Goal: Information Seeking & Learning: Learn about a topic

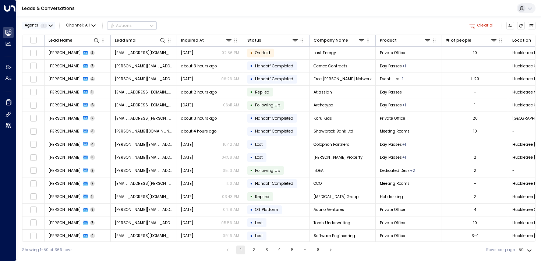
click at [49, 24] on icon "button" at bounding box center [51, 26] width 4 height 4
click at [28, 41] on div "[PERSON_NAME] [PERSON_NAME]" at bounding box center [64, 41] width 77 height 14
click at [93, 60] on button "Apply" at bounding box center [95, 59] width 16 height 8
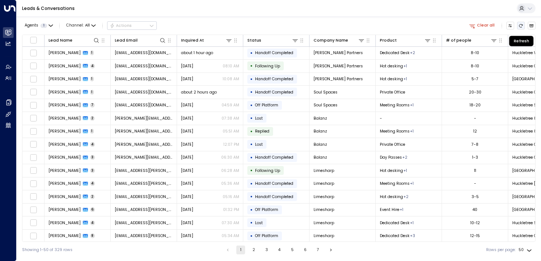
click at [519, 24] on icon "Refresh" at bounding box center [521, 26] width 4 height 4
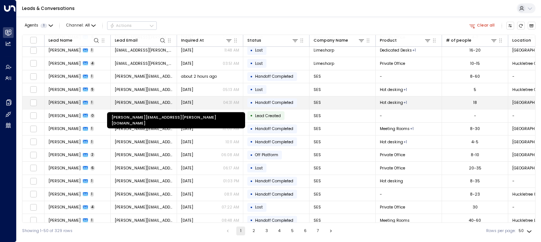
scroll to position [235, 0]
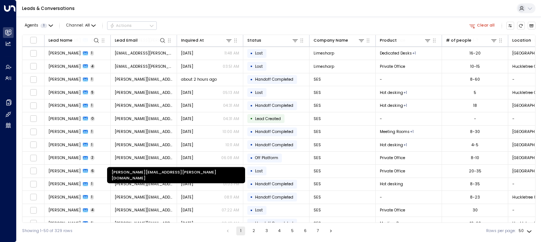
click at [139, 173] on div "[PERSON_NAME][EMAIL_ADDRESS][PERSON_NAME][DOMAIN_NAME]" at bounding box center [176, 175] width 138 height 16
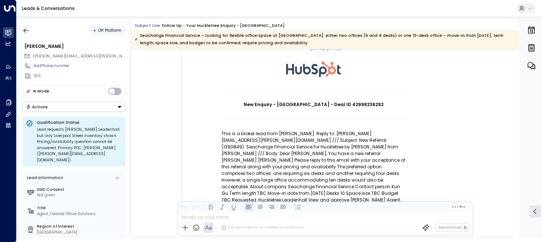
scroll to position [67, 0]
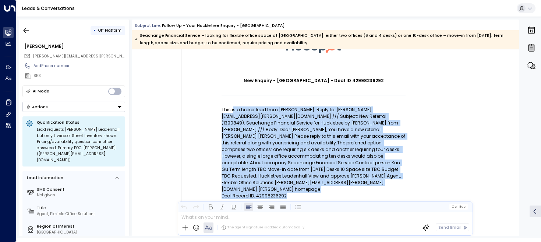
drag, startPoint x: 232, startPoint y: 111, endPoint x: 284, endPoint y: 187, distance: 92.4
click at [285, 187] on td "New Enquiry - [GEOGRAPHIC_DATA] - Deal ID 42998236292 This is a broker lead fro…" at bounding box center [314, 166] width 184 height 196
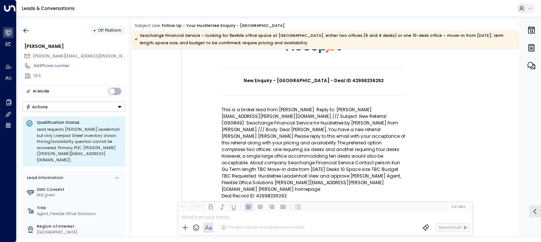
click at [285, 193] on p "Deal Record ID: 42998236292" at bounding box center [314, 196] width 184 height 7
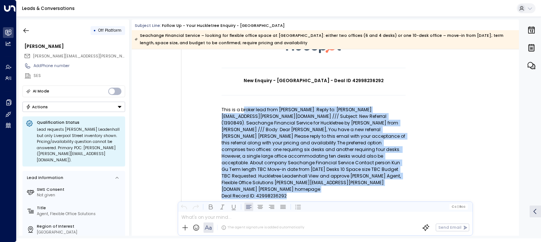
drag, startPoint x: 288, startPoint y: 184, endPoint x: 242, endPoint y: 108, distance: 88.9
click at [242, 108] on td "New Enquiry - [GEOGRAPHIC_DATA] - Deal ID 42998236292 This is a broker lead fro…" at bounding box center [314, 166] width 184 height 196
click at [242, 108] on p "This is a broker lead from [PERSON_NAME]. Reply to: [PERSON_NAME][EMAIL_ADDRESS…" at bounding box center [314, 149] width 184 height 86
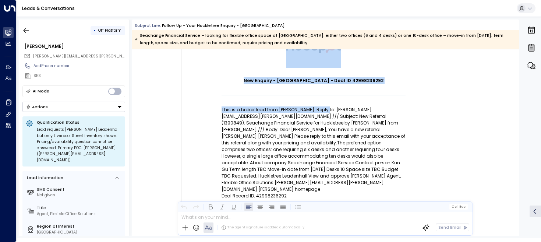
drag, startPoint x: 217, startPoint y: 110, endPoint x: 322, endPoint y: 111, distance: 105.0
click at [322, 111] on td "New Enquiry - [GEOGRAPHIC_DATA] - Deal ID 42998236292 This is a broker lead fro…" at bounding box center [314, 142] width 258 height 244
click at [322, 111] on p "This is a broker lead from [PERSON_NAME]. Reply to: [PERSON_NAME][EMAIL_ADDRESS…" at bounding box center [314, 149] width 184 height 86
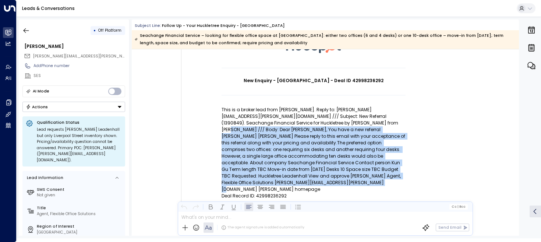
drag, startPoint x: 315, startPoint y: 122, endPoint x: 358, endPoint y: 175, distance: 68.9
click at [358, 175] on p "This is a broker lead from [PERSON_NAME]. Reply to: [PERSON_NAME][EMAIL_ADDRESS…" at bounding box center [314, 149] width 184 height 86
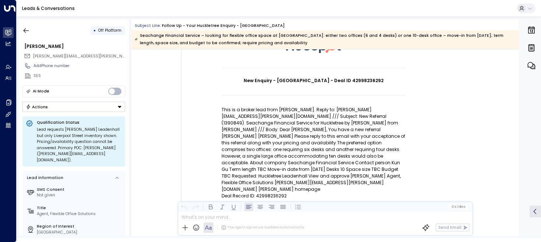
click at [277, 116] on p "This is a broker lead from [PERSON_NAME]. Reply to: [PERSON_NAME][EMAIL_ADDRESS…" at bounding box center [314, 149] width 184 height 86
drag, startPoint x: 361, startPoint y: 109, endPoint x: 283, endPoint y: 109, distance: 78.5
click at [283, 109] on p "This is a broker lead from [PERSON_NAME]. Reply to: [PERSON_NAME][EMAIL_ADDRESS…" at bounding box center [314, 149] width 184 height 86
drag, startPoint x: 283, startPoint y: 109, endPoint x: 261, endPoint y: 166, distance: 60.7
click at [283, 109] on p "This is a broker lead from [PERSON_NAME]. Reply to: [PERSON_NAME][EMAIL_ADDRESS…" at bounding box center [314, 149] width 184 height 86
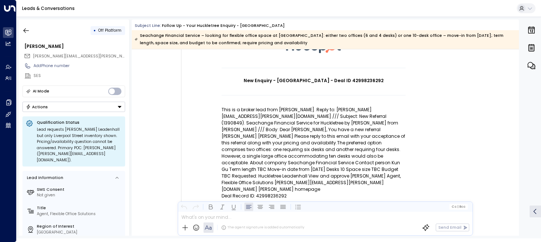
click at [259, 175] on p "This is a broker lead from [PERSON_NAME]. Reply to: [PERSON_NAME][EMAIL_ADDRESS…" at bounding box center [314, 149] width 184 height 86
click at [286, 193] on p "Deal Record ID: 42998236292" at bounding box center [314, 196] width 184 height 7
drag, startPoint x: 332, startPoint y: 109, endPoint x: 370, endPoint y: 108, distance: 38.7
click at [371, 108] on p "This is a broker lead from [PERSON_NAME]. Reply to: [PERSON_NAME][EMAIL_ADDRESS…" at bounding box center [314, 149] width 184 height 86
click at [370, 108] on p "This is a broker lead from [PERSON_NAME]. Reply to: [PERSON_NAME][EMAIL_ADDRESS…" at bounding box center [314, 149] width 184 height 86
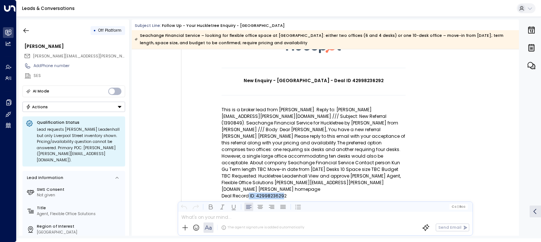
drag, startPoint x: 283, startPoint y: 184, endPoint x: 247, endPoint y: 184, distance: 35.4
click at [247, 193] on p "Deal Record ID: 42998236292" at bounding box center [314, 196] width 184 height 7
drag, startPoint x: 292, startPoint y: 179, endPoint x: 225, endPoint y: 185, distance: 67.2
click at [225, 193] on p "Deal Record ID: 42998236292" at bounding box center [314, 196] width 184 height 7
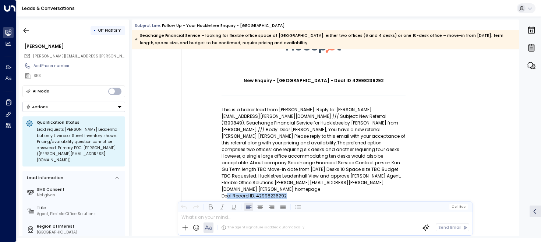
click at [225, 193] on p "Deal Record ID: 42998236292" at bounding box center [314, 196] width 184 height 7
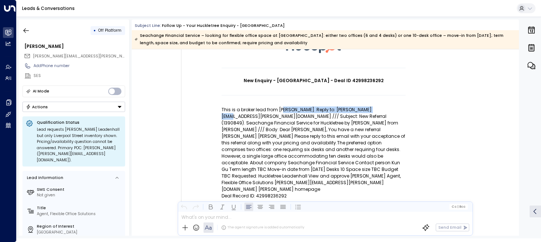
drag, startPoint x: 281, startPoint y: 110, endPoint x: 367, endPoint y: 110, distance: 85.1
click at [367, 110] on p "This is a broker lead from [PERSON_NAME]. Reply to: [PERSON_NAME][EMAIL_ADDRESS…" at bounding box center [314, 149] width 184 height 86
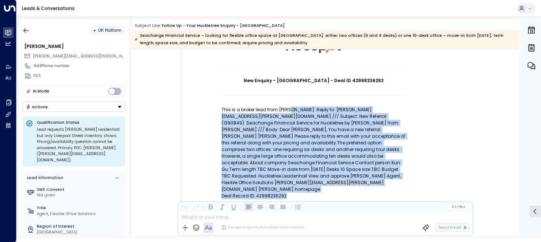
drag, startPoint x: 288, startPoint y: 110, endPoint x: 329, endPoint y: 194, distance: 93.4
click at [329, 194] on td "New Enquiry - [GEOGRAPHIC_DATA] - Deal ID 42998236292 This is a broker lead fro…" at bounding box center [314, 166] width 184 height 196
click at [308, 193] on p "Deal Record ID: 42998236292" at bounding box center [314, 196] width 184 height 7
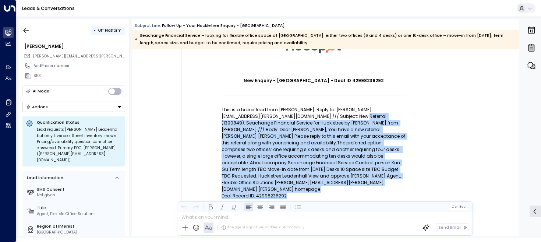
drag, startPoint x: 306, startPoint y: 181, endPoint x: 302, endPoint y: 115, distance: 66.4
click at [303, 115] on td "New Enquiry - [GEOGRAPHIC_DATA] - Deal ID 42998236292 This is a broker lead fro…" at bounding box center [314, 166] width 184 height 196
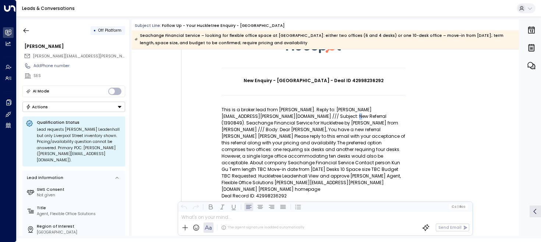
click at [297, 114] on p "This is a broker lead from [PERSON_NAME]. Reply to: [PERSON_NAME][EMAIL_ADDRESS…" at bounding box center [314, 149] width 184 height 86
click at [277, 106] on p "This is a broker lead from [PERSON_NAME]. Reply to: [PERSON_NAME][EMAIL_ADDRESS…" at bounding box center [314, 149] width 184 height 86
drag, startPoint x: 277, startPoint y: 108, endPoint x: 325, endPoint y: 108, distance: 47.9
click at [326, 108] on p "This is a broker lead from [PERSON_NAME]. Reply to: [PERSON_NAME][EMAIL_ADDRESS…" at bounding box center [314, 149] width 184 height 86
click at [311, 123] on p "This is a broker lead from [PERSON_NAME]. Reply to: [PERSON_NAME][EMAIL_ADDRESS…" at bounding box center [314, 149] width 184 height 86
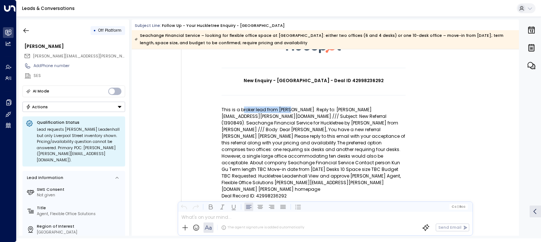
drag, startPoint x: 243, startPoint y: 109, endPoint x: 288, endPoint y: 108, distance: 45.3
click at [288, 108] on p "This is a broker lead from [PERSON_NAME]. Reply to: [PERSON_NAME][EMAIL_ADDRESS…" at bounding box center [314, 149] width 184 height 86
drag, startPoint x: 273, startPoint y: 109, endPoint x: 311, endPoint y: 108, distance: 38.3
click at [312, 108] on p "This is a broker lead from [PERSON_NAME]. Reply to: [PERSON_NAME][EMAIL_ADDRESS…" at bounding box center [314, 149] width 184 height 86
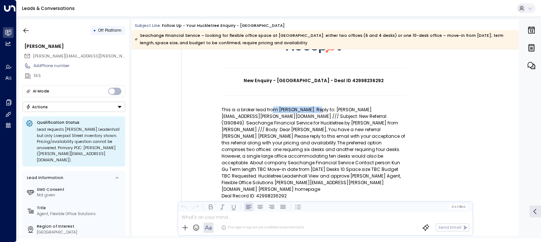
click at [311, 108] on p "This is a broker lead from [PERSON_NAME]. Reply to: [PERSON_NAME][EMAIL_ADDRESS…" at bounding box center [314, 149] width 184 height 86
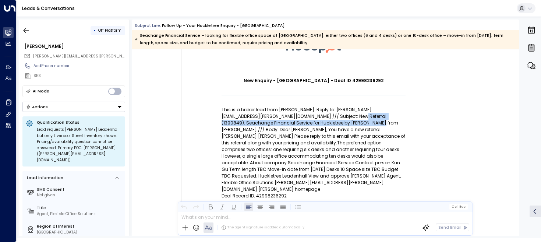
drag, startPoint x: 301, startPoint y: 116, endPoint x: 293, endPoint y: 123, distance: 9.9
click at [294, 123] on p "This is a broker lead from [PERSON_NAME]. Reply to: [PERSON_NAME][EMAIL_ADDRESS…" at bounding box center [314, 149] width 184 height 86
click at [293, 123] on p "This is a broker lead from [PERSON_NAME]. Reply to: [PERSON_NAME][EMAIL_ADDRESS…" at bounding box center [314, 149] width 184 height 86
drag, startPoint x: 299, startPoint y: 115, endPoint x: 362, endPoint y: 116, distance: 62.6
click at [362, 116] on p "This is a broker lead from [PERSON_NAME]. Reply to: [PERSON_NAME][EMAIL_ADDRESS…" at bounding box center [314, 149] width 184 height 86
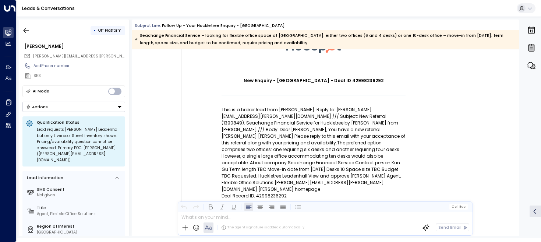
click at [297, 116] on p "This is a broker lead from [PERSON_NAME]. Reply to: [PERSON_NAME][EMAIL_ADDRESS…" at bounding box center [314, 149] width 184 height 86
drag, startPoint x: 298, startPoint y: 116, endPoint x: 363, endPoint y: 115, distance: 65.2
click at [364, 115] on p "This is a broker lead from [PERSON_NAME]. Reply to: [PERSON_NAME][EMAIL_ADDRESS…" at bounding box center [314, 149] width 184 height 86
click at [363, 115] on p "This is a broker lead from [PERSON_NAME]. Reply to: [PERSON_NAME][EMAIL_ADDRESS…" at bounding box center [314, 149] width 184 height 86
drag, startPoint x: 361, startPoint y: 116, endPoint x: 307, endPoint y: 116, distance: 53.8
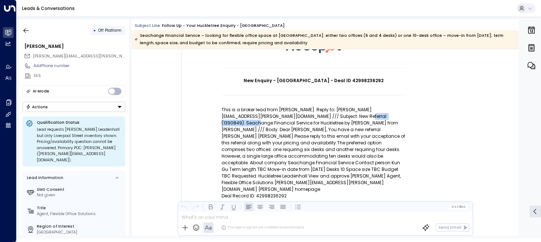
click at [307, 116] on p "This is a broker lead from [PERSON_NAME]. Reply to: [PERSON_NAME][EMAIL_ADDRESS…" at bounding box center [314, 149] width 184 height 86
click at [308, 116] on p "This is a broker lead from [PERSON_NAME]. Reply to: [PERSON_NAME][EMAIL_ADDRESS…" at bounding box center [314, 149] width 184 height 86
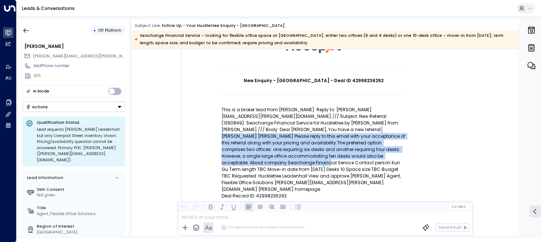
drag, startPoint x: 268, startPoint y: 127, endPoint x: 311, endPoint y: 153, distance: 49.7
click at [311, 153] on p "This is a broker lead from [PERSON_NAME]. Reply to: [PERSON_NAME][EMAIL_ADDRESS…" at bounding box center [314, 149] width 184 height 86
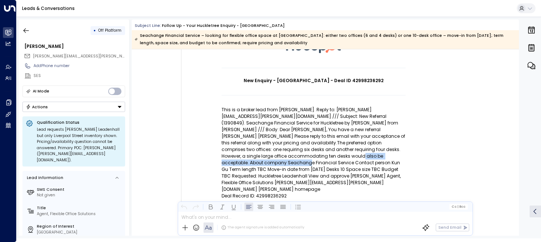
drag, startPoint x: 369, startPoint y: 147, endPoint x: 293, endPoint y: 153, distance: 76.5
click at [293, 153] on p "This is a broker lead from [PERSON_NAME]. Reply to: [PERSON_NAME][EMAIL_ADDRESS…" at bounding box center [314, 149] width 184 height 86
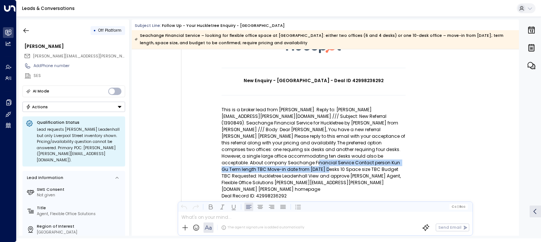
drag, startPoint x: 301, startPoint y: 157, endPoint x: 310, endPoint y: 159, distance: 9.7
click at [310, 159] on p "This is a broker lead from [PERSON_NAME]. Reply to: [PERSON_NAME][EMAIL_ADDRESS…" at bounding box center [314, 149] width 184 height 86
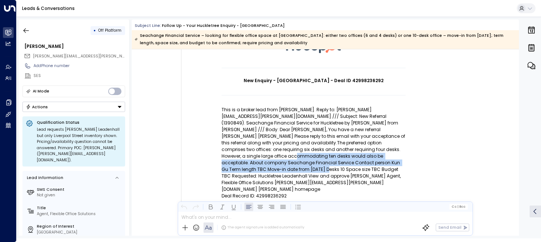
drag, startPoint x: 310, startPoint y: 159, endPoint x: 312, endPoint y: 151, distance: 8.4
click at [312, 151] on p "This is a broker lead from [PERSON_NAME]. Reply to: [PERSON_NAME][EMAIL_ADDRESS…" at bounding box center [314, 149] width 184 height 86
click at [473, 145] on div "Trigger Email • • 06:08 AM • Email New Enquiry - [GEOGRAPHIC_DATA] - Deal ID 42…" at bounding box center [326, 206] width 313 height 395
drag, startPoint x: 473, startPoint y: 145, endPoint x: 196, endPoint y: 101, distance: 280.4
click at [472, 145] on div "Trigger Email • • 06:08 AM • Email New Enquiry - [GEOGRAPHIC_DATA] - Deal ID 42…" at bounding box center [326, 206] width 313 height 395
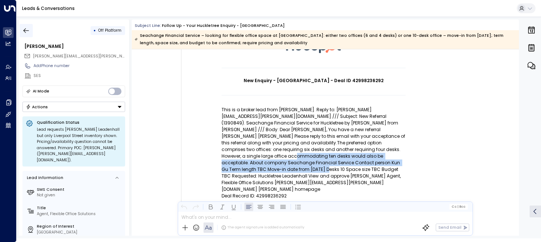
click at [27, 29] on icon "button" at bounding box center [25, 30] width 7 height 7
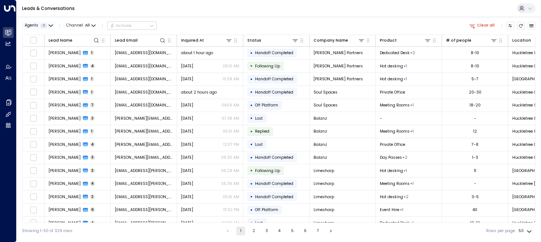
click at [45, 28] on button "Agents 1" at bounding box center [38, 26] width 33 height 8
click at [27, 42] on icon at bounding box center [28, 45] width 4 height 7
click at [89, 61] on button "Apply" at bounding box center [95, 59] width 16 height 8
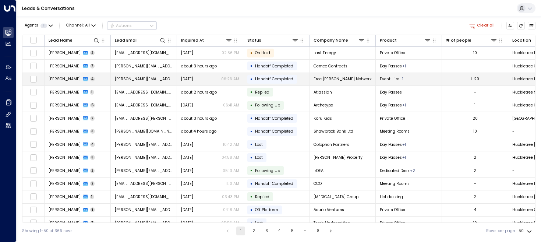
click at [58, 77] on span "[PERSON_NAME]" at bounding box center [65, 79] width 32 height 6
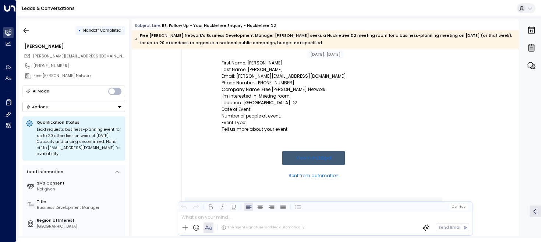
scroll to position [113, 0]
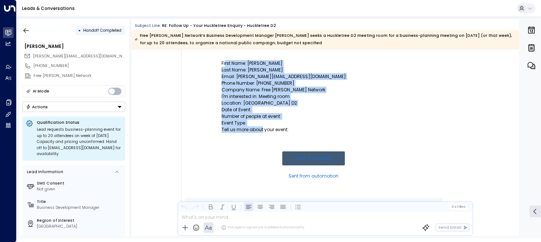
drag, startPoint x: 224, startPoint y: 64, endPoint x: 262, endPoint y: 131, distance: 76.8
click at [262, 131] on td "Form Submission Notification First Name: [PERSON_NAME] Last Name: [PERSON_NAME]…" at bounding box center [314, 109] width 184 height 176
click at [262, 131] on p "Tell us more about your event:" at bounding box center [314, 129] width 184 height 7
drag, startPoint x: 283, startPoint y: 131, endPoint x: 232, endPoint y: 65, distance: 83.8
click at [232, 65] on td "Form Submission Notification First Name: [PERSON_NAME] Last Name: [PERSON_NAME]…" at bounding box center [314, 109] width 184 height 176
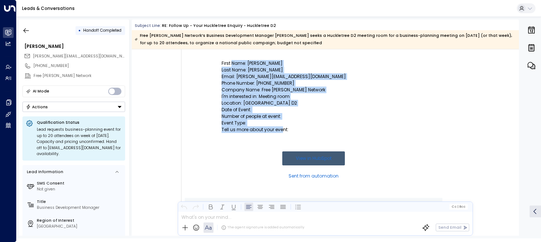
click at [232, 65] on p "First Name: [PERSON_NAME]" at bounding box center [314, 63] width 184 height 7
drag, startPoint x: 232, startPoint y: 65, endPoint x: 243, endPoint y: 122, distance: 58.2
click at [243, 122] on td "Form Submission Notification First Name: [PERSON_NAME] Last Name: [PERSON_NAME]…" at bounding box center [314, 109] width 184 height 176
click at [243, 122] on p "Event Type:" at bounding box center [314, 123] width 184 height 7
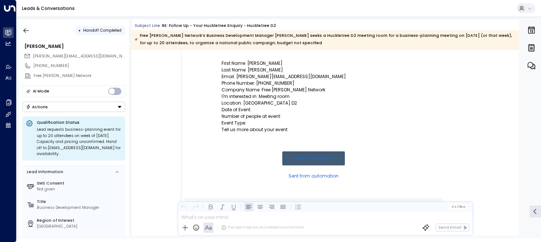
click at [43, 30] on div "• Handoff Completed" at bounding box center [73, 30] width 103 height 13
click at [32, 30] on div "• Handoff Completed" at bounding box center [73, 30] width 103 height 13
drag, startPoint x: 29, startPoint y: 29, endPoint x: 59, endPoint y: 14, distance: 33.4
click at [29, 29] on icon "button" at bounding box center [25, 30] width 7 height 7
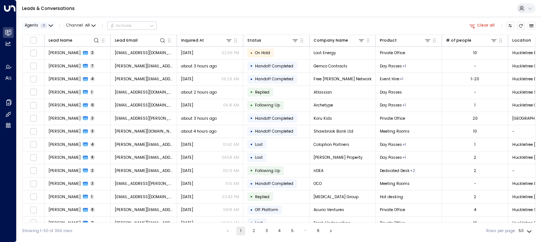
click at [39, 24] on div "Agents 1" at bounding box center [36, 26] width 22 height 4
click at [94, 59] on button "Apply" at bounding box center [95, 59] width 16 height 8
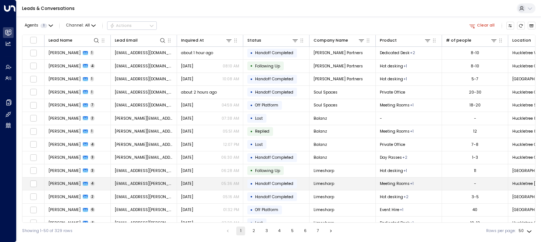
click at [64, 184] on span "[PERSON_NAME]" at bounding box center [65, 184] width 32 height 6
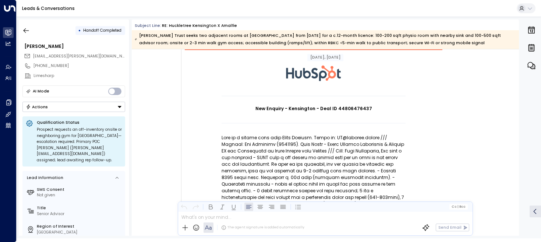
scroll to position [40, 0]
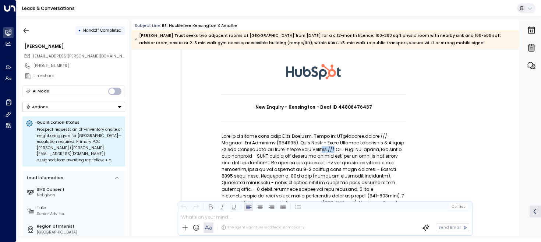
drag, startPoint x: 340, startPoint y: 150, endPoint x: 329, endPoint y: 150, distance: 11.1
click at [329, 150] on p at bounding box center [314, 206] width 184 height 146
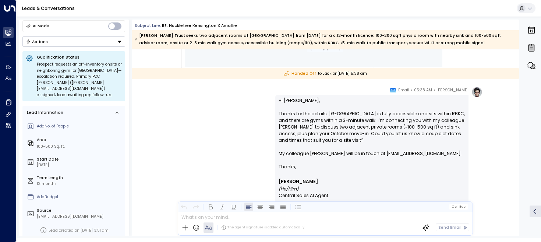
scroll to position [0, 0]
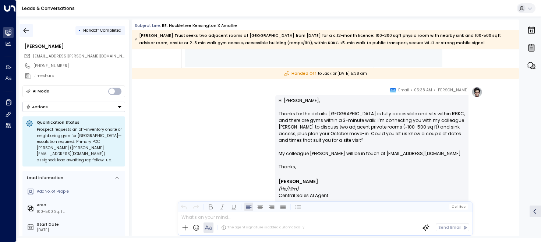
click at [27, 30] on icon "button" at bounding box center [25, 30] width 7 height 7
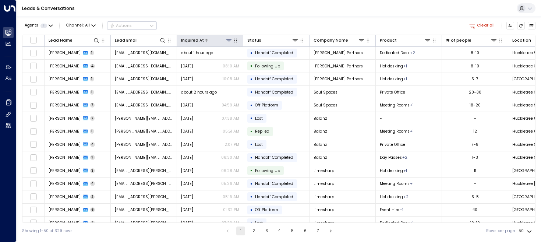
click at [205, 38] on div at bounding box center [218, 40] width 29 height 7
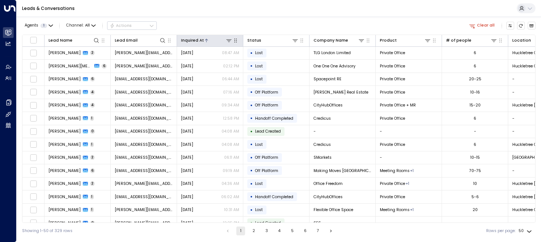
click at [205, 44] on div "Inquired At" at bounding box center [210, 40] width 58 height 7
click at [205, 41] on icon at bounding box center [206, 40] width 3 height 3
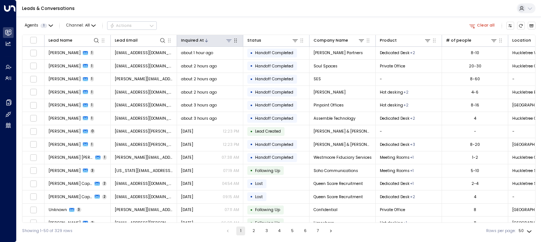
click at [229, 42] on icon at bounding box center [229, 41] width 6 height 6
click at [220, 65] on button "Select Date" at bounding box center [229, 64] width 76 height 10
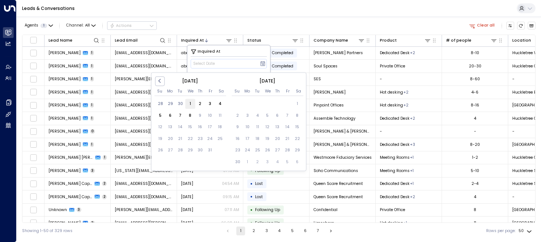
click at [186, 106] on div "1" at bounding box center [190, 104] width 10 height 10
click at [182, 114] on div "7" at bounding box center [180, 116] width 10 height 10
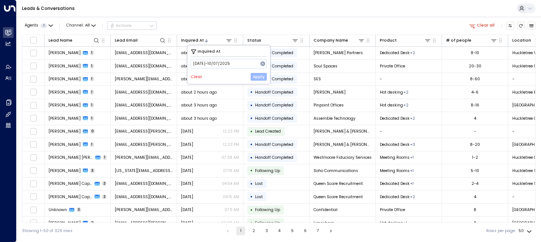
click at [259, 74] on button "Apply" at bounding box center [259, 77] width 16 height 8
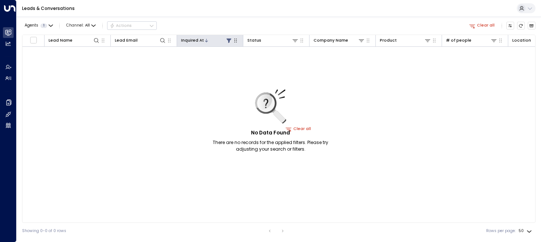
click at [229, 40] on icon at bounding box center [229, 40] width 5 height 4
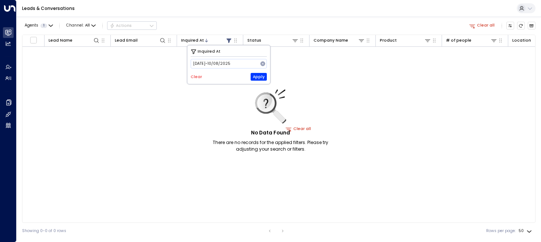
click at [176, 59] on div "No Data Found There are no records for the applied filters. Please try adjustin…" at bounding box center [298, 129] width 553 height 165
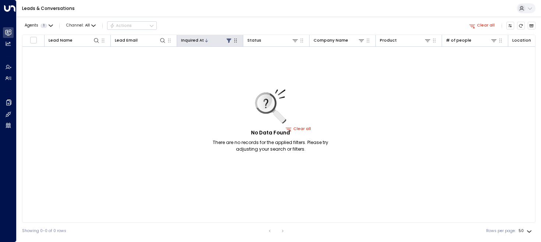
click at [229, 41] on icon at bounding box center [229, 41] width 6 height 6
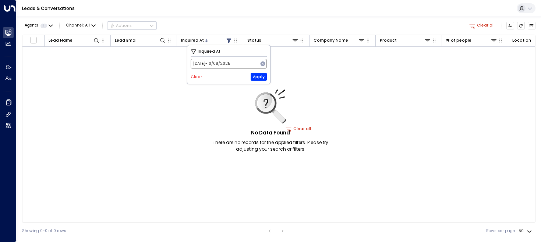
click at [228, 63] on span "[DATE] -[DATE]" at bounding box center [211, 64] width 37 height 4
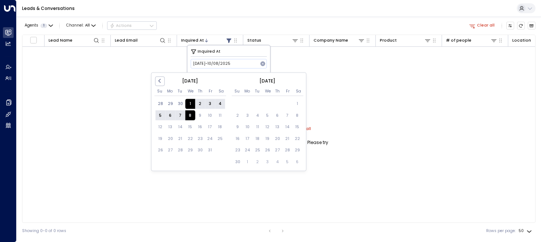
click at [134, 53] on div "No Data Found There are no records for the applied filters. Please try adjustin…" at bounding box center [298, 129] width 553 height 165
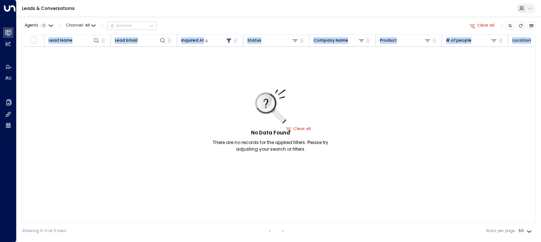
drag, startPoint x: 287, startPoint y: 175, endPoint x: 257, endPoint y: 99, distance: 81.5
click at [257, 99] on div "No Data Found There are no records for the applied filters. Please try adjustin…" at bounding box center [298, 129] width 553 height 165
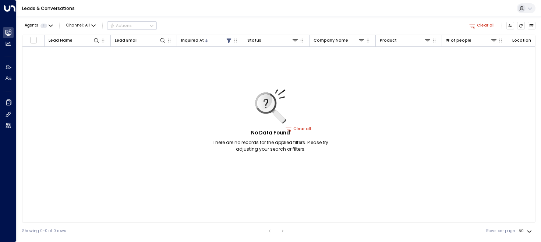
click at [257, 99] on icon at bounding box center [262, 99] width 15 height 15
click at [484, 26] on button "Clear all" at bounding box center [482, 26] width 30 height 8
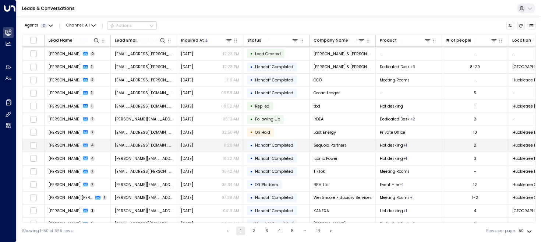
scroll to position [143, 0]
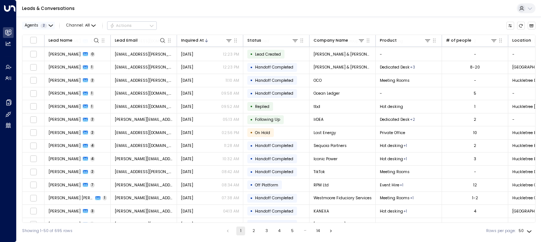
click at [46, 22] on button "Agents 2" at bounding box center [38, 26] width 33 height 8
click at [91, 60] on button "Apply" at bounding box center [95, 59] width 16 height 8
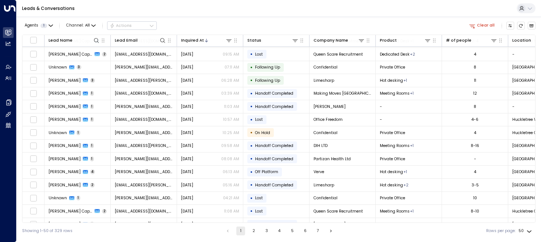
click at [201, 22] on div "Agents 1 Channel: All Actions Clear all" at bounding box center [279, 26] width 514 height 13
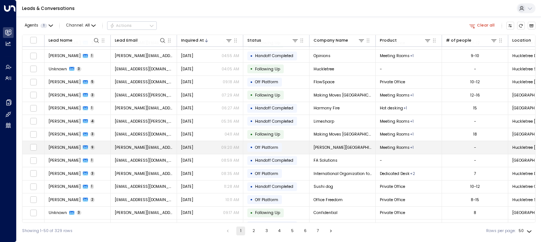
scroll to position [342, 0]
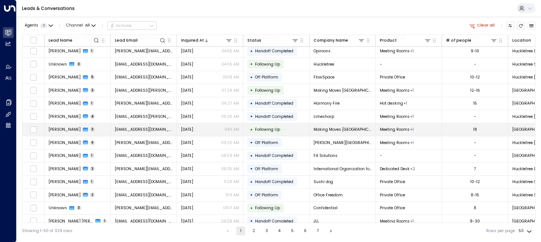
click at [54, 130] on span "[PERSON_NAME]" at bounding box center [65, 130] width 32 height 6
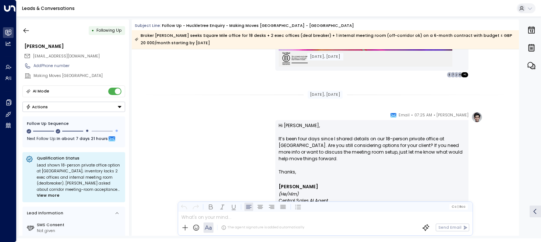
scroll to position [1522, 0]
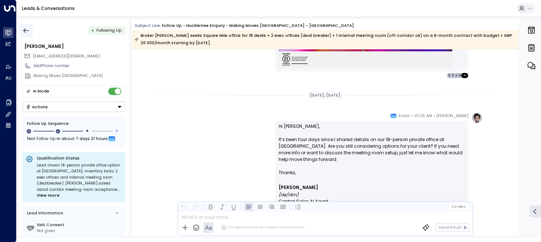
click at [28, 26] on button "button" at bounding box center [26, 30] width 13 height 13
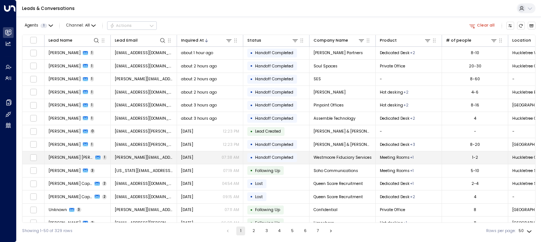
click at [71, 158] on span "[PERSON_NAME] [PERSON_NAME]" at bounding box center [71, 158] width 45 height 6
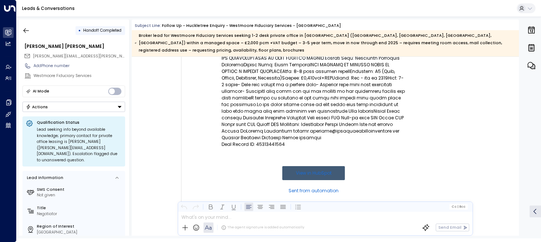
scroll to position [95, 0]
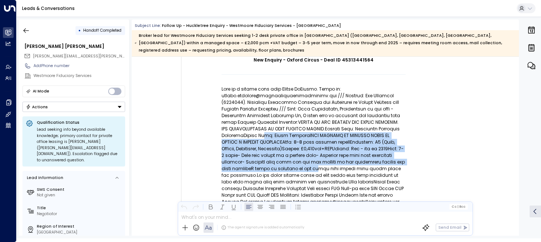
drag, startPoint x: 295, startPoint y: 158, endPoint x: 279, endPoint y: 126, distance: 35.7
click at [279, 126] on p at bounding box center [314, 149] width 184 height 126
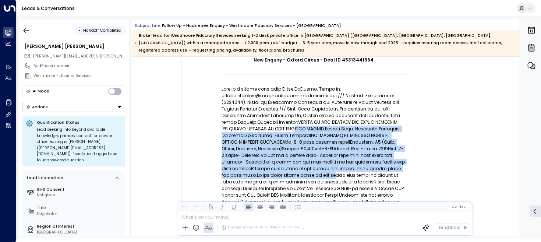
drag, startPoint x: 293, startPoint y: 118, endPoint x: 295, endPoint y: 166, distance: 48.3
click at [295, 167] on p at bounding box center [314, 149] width 184 height 126
click at [295, 166] on p at bounding box center [314, 149] width 184 height 126
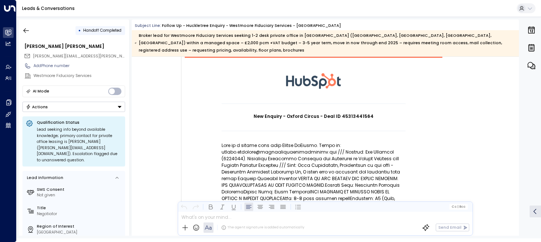
scroll to position [78, 0]
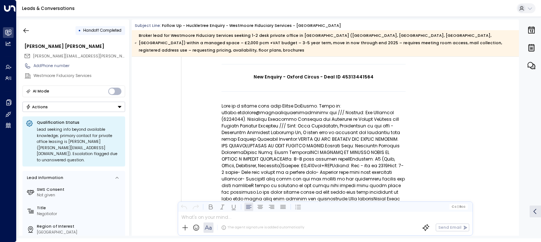
click at [302, 159] on p at bounding box center [314, 166] width 184 height 126
drag, startPoint x: 367, startPoint y: 151, endPoint x: 270, endPoint y: 160, distance: 96.9
click at [270, 160] on p at bounding box center [314, 166] width 184 height 126
drag, startPoint x: 316, startPoint y: 194, endPoint x: 423, endPoint y: 185, distance: 107.9
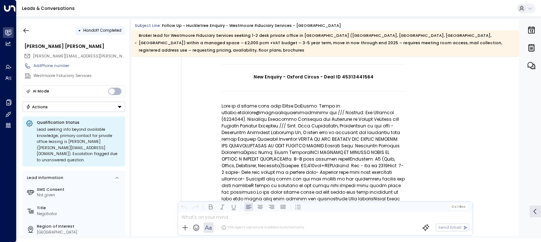
click at [423, 185] on td "New Enquiry - Oxford Circus - Deal ID 45313441564 Deal Record ID: 45313441564 V…" at bounding box center [314, 159] width 258 height 284
drag, startPoint x: 373, startPoint y: 152, endPoint x: 385, endPoint y: 151, distance: 12.5
click at [385, 151] on p at bounding box center [314, 166] width 184 height 126
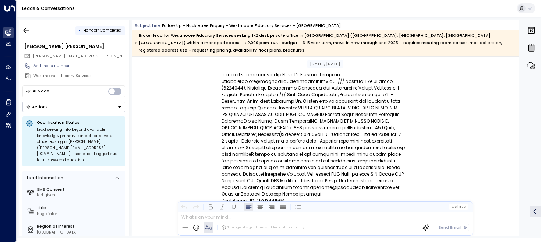
scroll to position [111, 0]
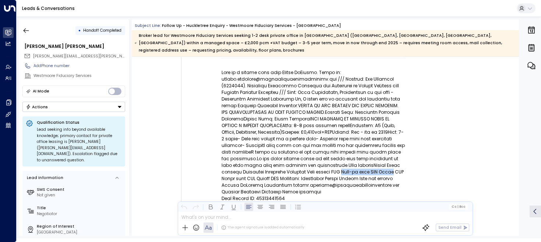
drag, startPoint x: 299, startPoint y: 166, endPoint x: 352, endPoint y: 166, distance: 53.4
click at [352, 166] on p at bounding box center [314, 132] width 184 height 126
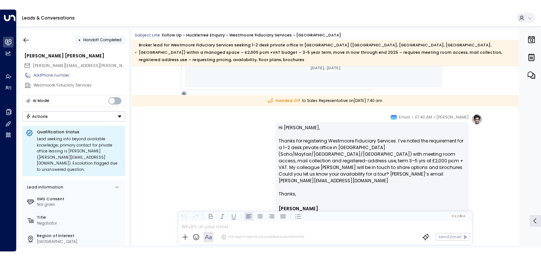
scroll to position [439, 0]
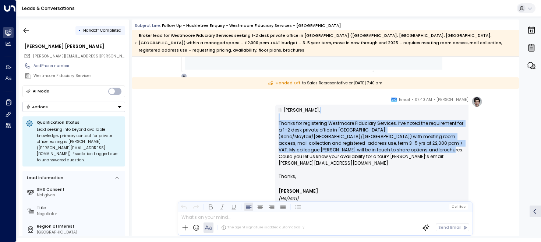
drag, startPoint x: 339, startPoint y: 112, endPoint x: 340, endPoint y: 141, distance: 29.5
click at [340, 141] on p "Hi [PERSON_NAME], Thanks for registering Westmoore Fiduciary Services. I’ve not…" at bounding box center [372, 140] width 187 height 66
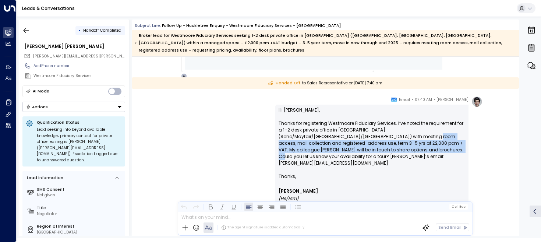
drag, startPoint x: 351, startPoint y: 145, endPoint x: 344, endPoint y: 129, distance: 18.3
click at [344, 129] on p "Hi [PERSON_NAME], Thanks for registering Westmoore Fiduciary Services. I’ve not…" at bounding box center [372, 140] width 187 height 66
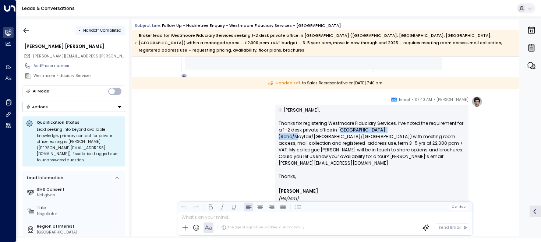
drag, startPoint x: 340, startPoint y: 122, endPoint x: 397, endPoint y: 124, distance: 56.7
click at [397, 124] on p "Hi [PERSON_NAME], Thanks for registering Westmoore Fiduciary Services. I’ve not…" at bounding box center [372, 140] width 187 height 66
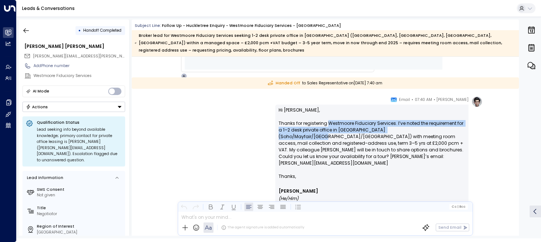
drag, startPoint x: 425, startPoint y: 124, endPoint x: 329, endPoint y: 118, distance: 96.3
click at [329, 118] on p "Hi [PERSON_NAME], Thanks for registering Westmoore Fiduciary Services. I’ve not…" at bounding box center [372, 140] width 187 height 66
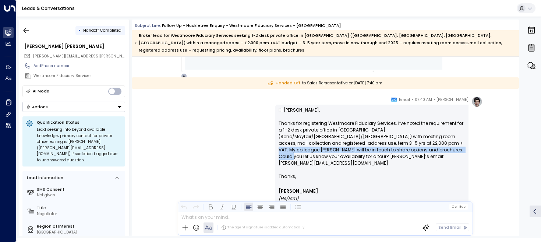
drag, startPoint x: 360, startPoint y: 143, endPoint x: 360, endPoint y: 137, distance: 5.9
click at [360, 137] on p "Hi [PERSON_NAME], Thanks for registering Westmoore Fiduciary Services. I’ve not…" at bounding box center [372, 140] width 187 height 66
drag, startPoint x: 340, startPoint y: 137, endPoint x: 351, endPoint y: 143, distance: 12.5
click at [351, 143] on p "Hi [PERSON_NAME], Thanks for registering Westmoore Fiduciary Services. I’ve not…" at bounding box center [372, 140] width 187 height 66
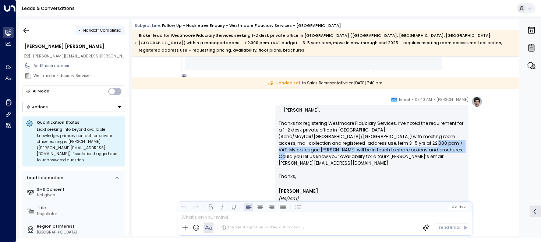
click at [351, 143] on p "Hi [PERSON_NAME], Thanks for registering Westmoore Fiduciary Services. I’ve not…" at bounding box center [372, 140] width 187 height 66
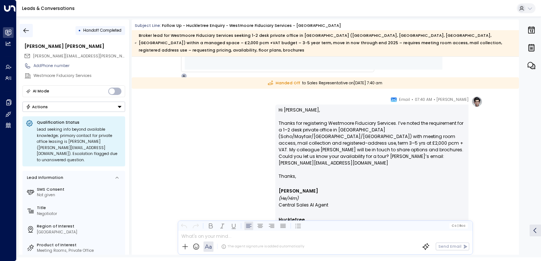
click at [27, 34] on icon "button" at bounding box center [25, 30] width 7 height 7
